Goal: Information Seeking & Learning: Find specific fact

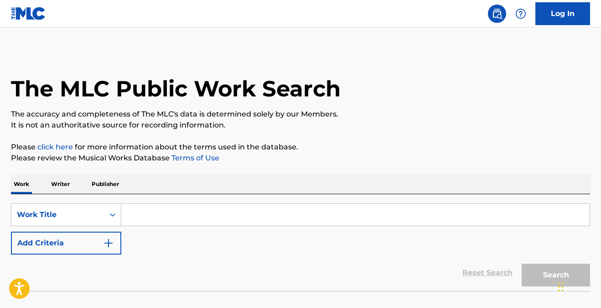
click at [141, 214] on input "Search Form" at bounding box center [355, 215] width 469 height 22
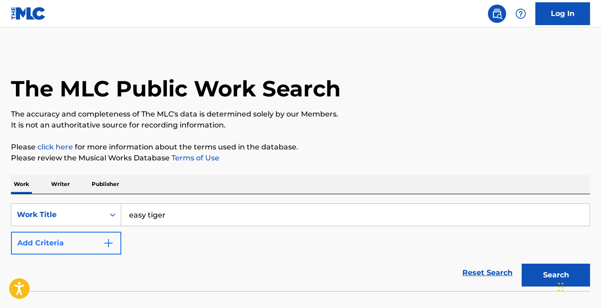
type input "easy tiger"
click at [108, 245] on img "Search Form" at bounding box center [108, 242] width 11 height 11
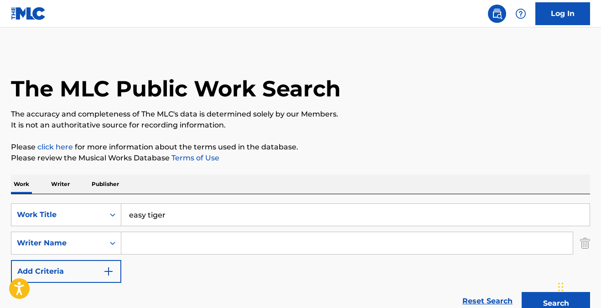
click at [149, 239] on input "Search Form" at bounding box center [347, 243] width 452 height 22
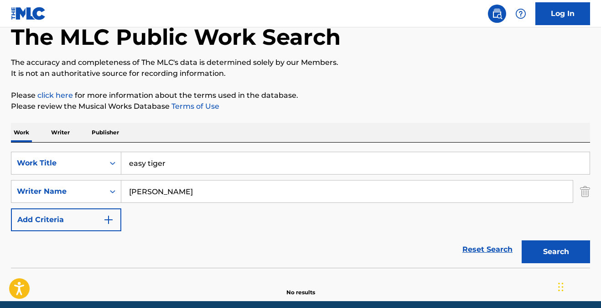
scroll to position [54, 0]
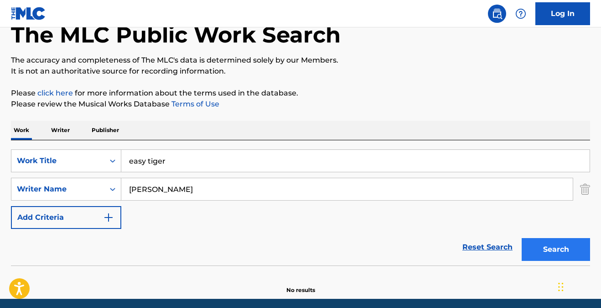
type input "[PERSON_NAME]"
click at [541, 251] on button "Search" at bounding box center [556, 249] width 68 height 23
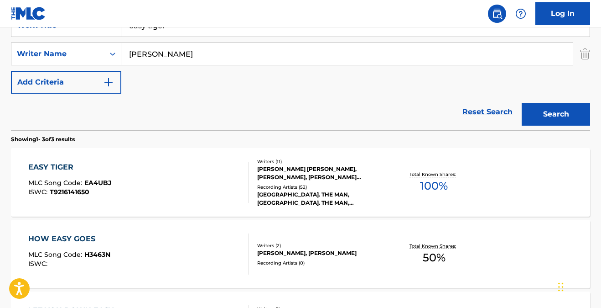
scroll to position [193, 0]
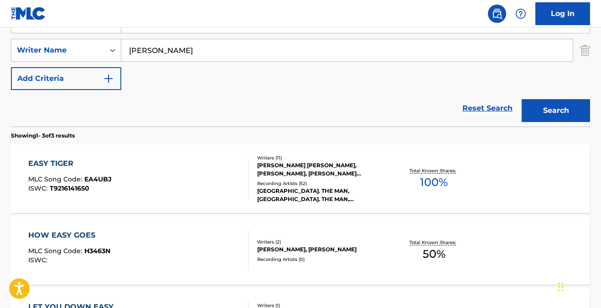
click at [61, 162] on div "EASY TIGER" at bounding box center [70, 163] width 84 height 11
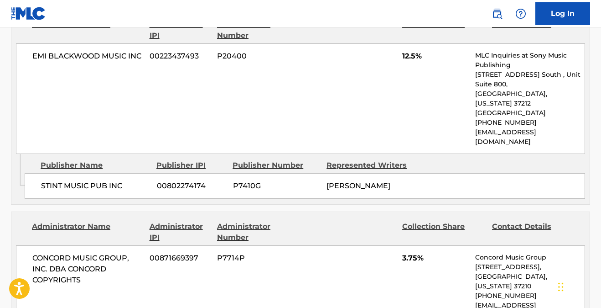
scroll to position [1871, 0]
